Goal: Task Accomplishment & Management: Manage account settings

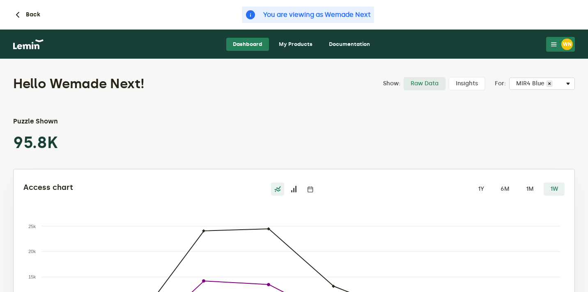
click at [301, 44] on link "My Products" at bounding box center [295, 44] width 47 height 13
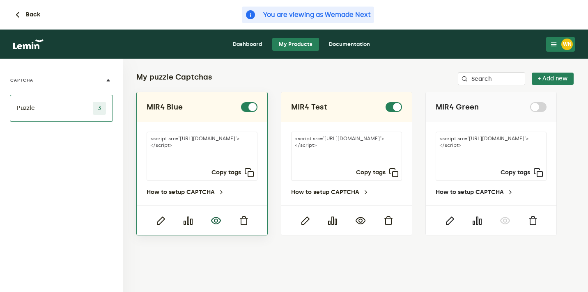
click at [217, 221] on icon "button" at bounding box center [216, 221] width 10 height 10
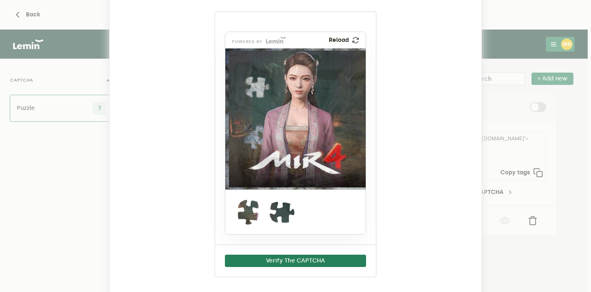
click at [528, 37] on ngb-modal-window "MIR4 Blue powered by Reload Verify The CAPTCHA" at bounding box center [295, 146] width 591 height 292
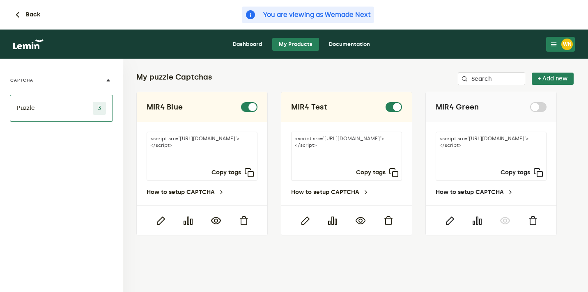
click at [572, 49] on div "WN" at bounding box center [567, 45] width 12 height 12
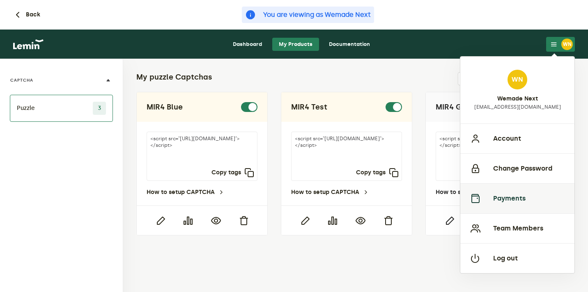
click at [511, 192] on button "Payments" at bounding box center [517, 199] width 114 height 30
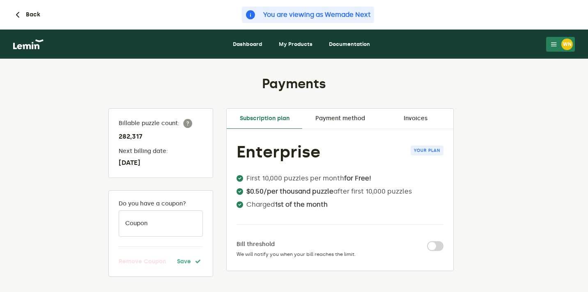
click at [414, 119] on link "Invoices" at bounding box center [416, 119] width 76 height 20
